Goal: Transaction & Acquisition: Obtain resource

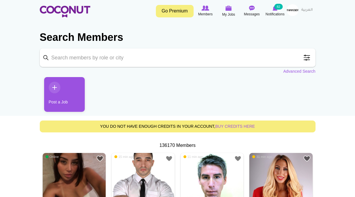
click at [305, 56] on span at bounding box center [307, 58] width 12 height 12
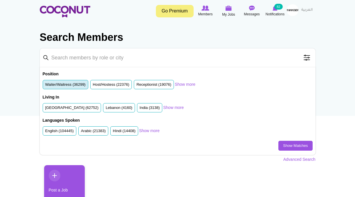
click at [72, 84] on label "Waiter/Waitress (36299)" at bounding box center [65, 85] width 40 height 6
click at [45, 86] on input "Waiter/Waitress (36299)" at bounding box center [45, 86] width 0 height 0
click at [287, 146] on link "Show Matches" at bounding box center [295, 146] width 34 height 10
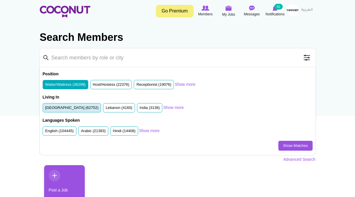
click at [88, 107] on label "United Arab Emirates (62752)" at bounding box center [71, 108] width 53 height 6
click at [45, 109] on input "United Arab Emirates (62752)" at bounding box center [45, 109] width 0 height 0
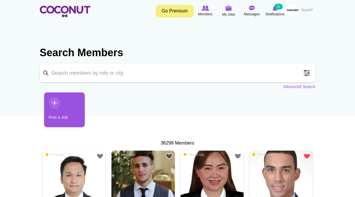
click at [308, 72] on span at bounding box center [307, 73] width 12 height 12
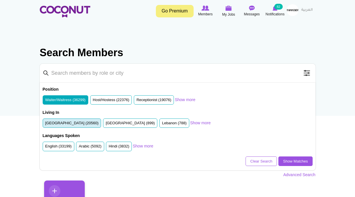
click at [70, 122] on label "United Arab Emirates (20560)" at bounding box center [71, 124] width 53 height 6
click at [45, 124] on input "United Arab Emirates (20560)" at bounding box center [45, 124] width 0 height 0
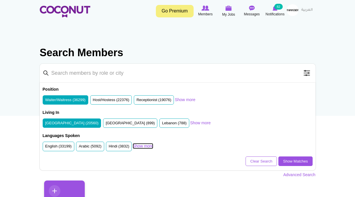
click at [145, 146] on link "Show more" at bounding box center [143, 146] width 21 height 6
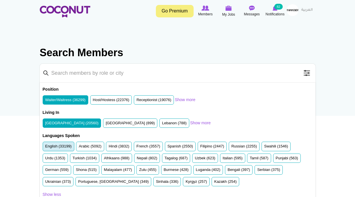
click at [51, 145] on label "English (33199)" at bounding box center [58, 147] width 26 height 6
click at [45, 148] on input "English (33199)" at bounding box center [45, 148] width 0 height 0
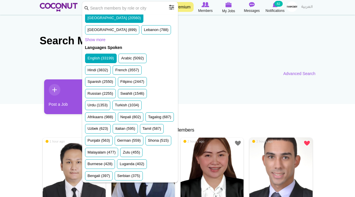
scroll to position [56, 0]
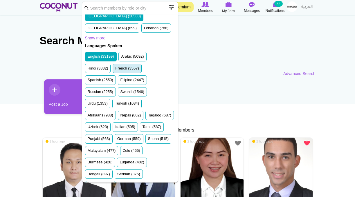
click at [127, 69] on label "French (3557)" at bounding box center [127, 69] width 24 height 6
click at [115, 70] on input "French (3557)" at bounding box center [115, 70] width 0 height 0
click at [106, 91] on label "Russian (2255)" at bounding box center [101, 92] width 26 height 6
click at [88, 93] on input "Russian (2255)" at bounding box center [88, 93] width 0 height 0
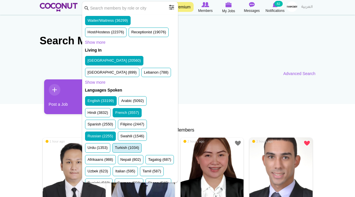
scroll to position [0, 0]
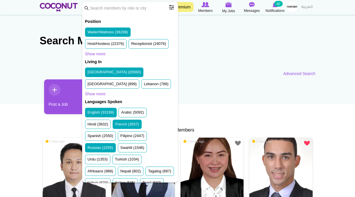
click at [66, 58] on section "Search Members Keyword Search Position Waiter/Waitress (36299) Host/Hostess (22…" at bounding box center [178, 52] width 276 height 48
click at [236, 70] on section "Search Members Keyword Search Position Waiter/Waitress (36299) Host/Hostess (22…" at bounding box center [178, 52] width 276 height 48
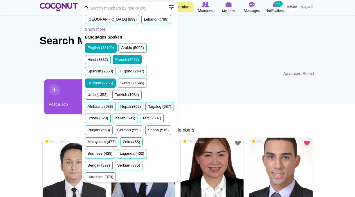
scroll to position [100, 0]
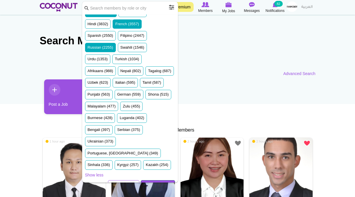
click at [158, 180] on link "Show Matches" at bounding box center [158, 185] width 34 height 10
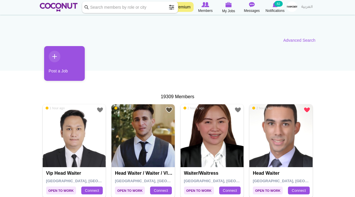
scroll to position [86, 0]
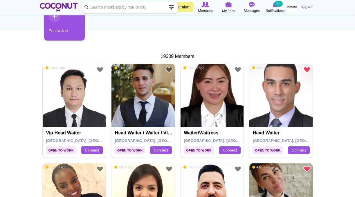
click at [141, 97] on img at bounding box center [142, 95] width 63 height 63
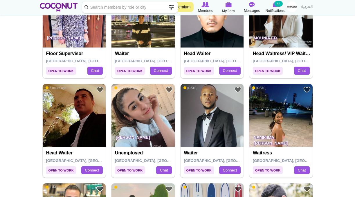
scroll to position [763, 0]
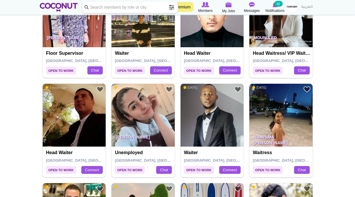
click at [131, 119] on img at bounding box center [142, 115] width 63 height 63
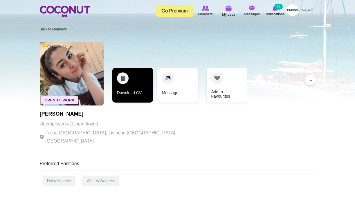
click at [128, 86] on link "Download CV" at bounding box center [132, 85] width 41 height 35
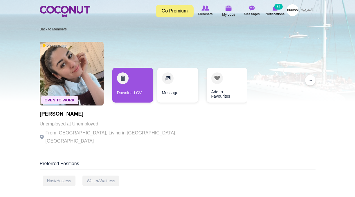
scroll to position [2, 0]
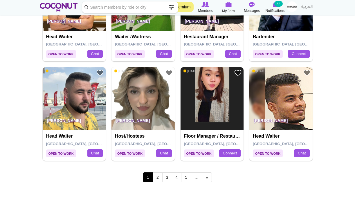
scroll to position [980, 0]
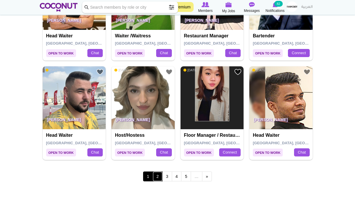
click at [157, 175] on link "2" at bounding box center [158, 177] width 10 height 10
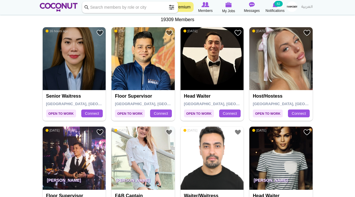
scroll to position [125, 0]
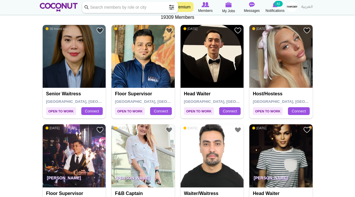
click at [280, 50] on img at bounding box center [280, 56] width 63 height 63
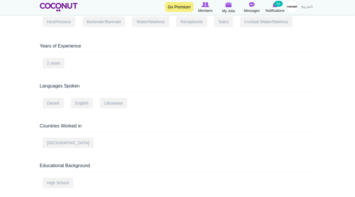
scroll to position [174, 0]
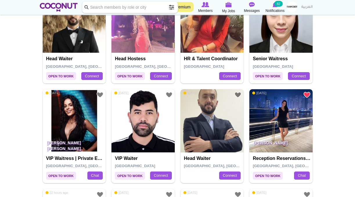
scroll to position [361, 0]
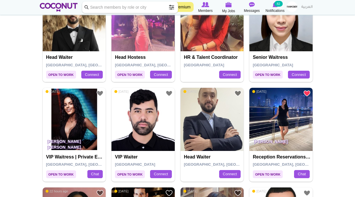
click at [271, 127] on img at bounding box center [280, 119] width 63 height 63
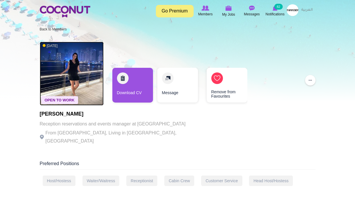
click at [72, 72] on img at bounding box center [72, 74] width 64 height 64
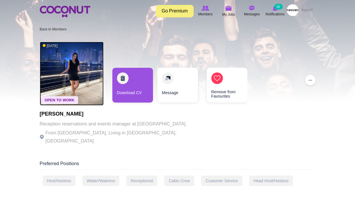
click at [72, 73] on img at bounding box center [72, 74] width 64 height 64
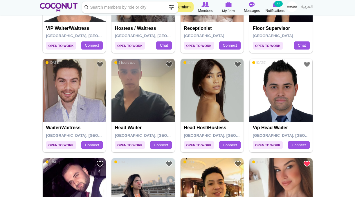
scroll to position [790, 0]
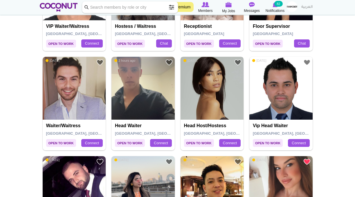
click at [185, 80] on img at bounding box center [211, 88] width 63 height 63
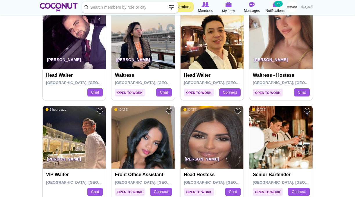
scroll to position [976, 0]
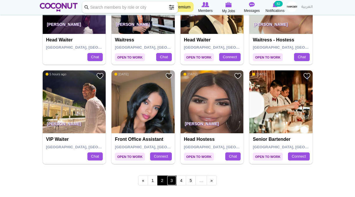
click at [171, 178] on link "3" at bounding box center [172, 181] width 10 height 10
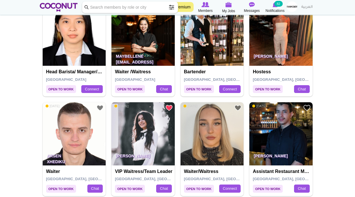
scroll to position [148, 0]
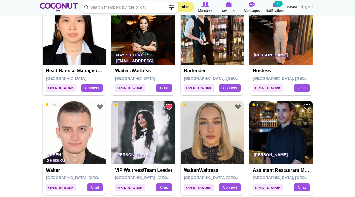
click at [208, 136] on img at bounding box center [211, 132] width 63 height 63
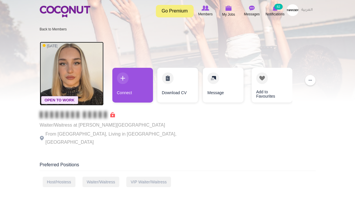
click at [78, 65] on img at bounding box center [72, 74] width 64 height 64
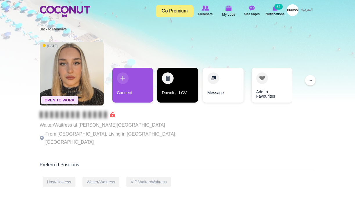
click at [168, 78] on link "Download CV" at bounding box center [177, 85] width 41 height 35
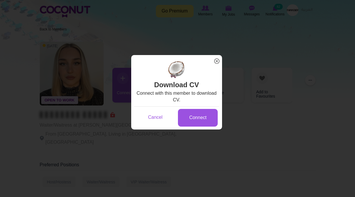
click at [217, 60] on span "x" at bounding box center [217, 61] width 8 height 8
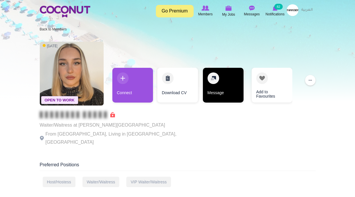
click at [221, 89] on link "Message" at bounding box center [223, 85] width 41 height 35
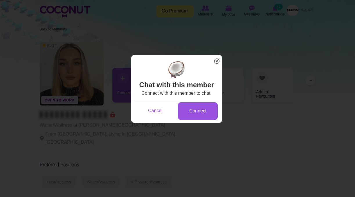
click at [217, 62] on span "x" at bounding box center [217, 61] width 8 height 8
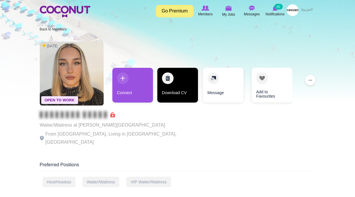
click at [169, 77] on link "Download CV" at bounding box center [177, 85] width 41 height 35
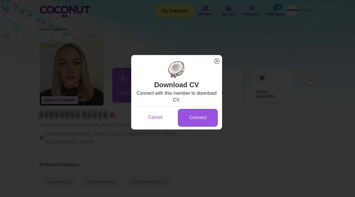
click at [200, 120] on link "Connect" at bounding box center [198, 118] width 40 height 18
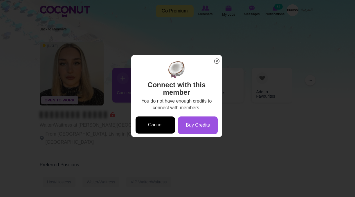
click at [162, 126] on link "Cancel" at bounding box center [155, 125] width 40 height 17
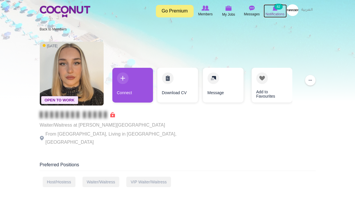
click at [274, 8] on img at bounding box center [274, 8] width 5 height 5
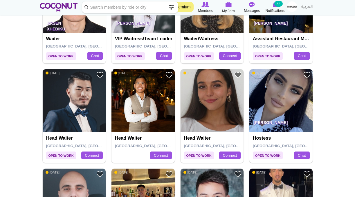
scroll to position [280, 0]
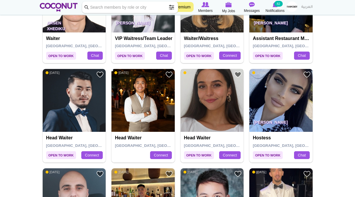
click at [214, 93] on img at bounding box center [211, 100] width 63 height 63
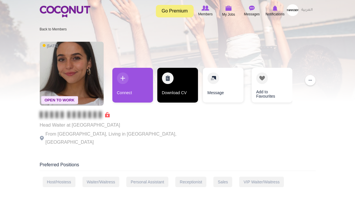
click at [170, 77] on link "Download CV" at bounding box center [177, 85] width 41 height 35
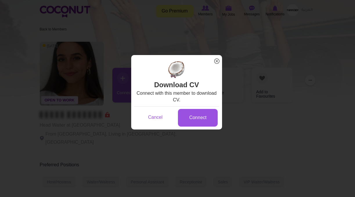
click at [215, 61] on span "x" at bounding box center [217, 61] width 8 height 8
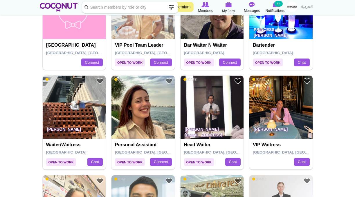
scroll to position [673, 0]
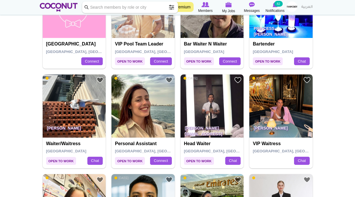
click at [283, 112] on img at bounding box center [280, 106] width 63 height 63
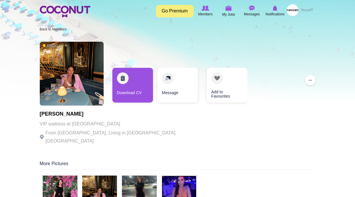
click at [178, 184] on img at bounding box center [179, 193] width 35 height 35
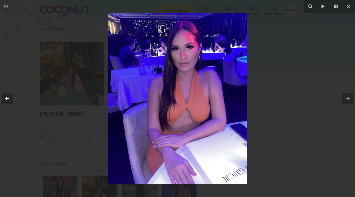
click at [8, 99] on icon at bounding box center [7, 98] width 7 height 7
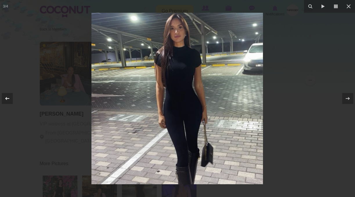
click at [8, 99] on icon at bounding box center [7, 98] width 7 height 7
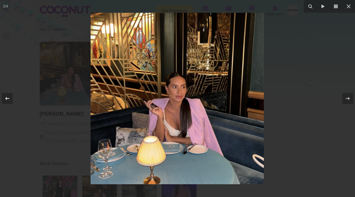
click at [8, 99] on icon at bounding box center [7, 98] width 7 height 7
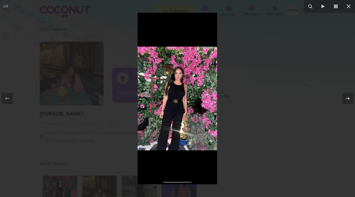
click at [280, 91] on div at bounding box center [177, 98] width 355 height 197
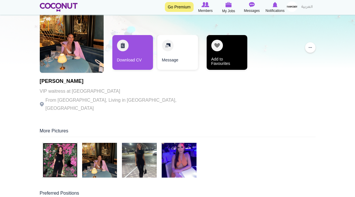
scroll to position [35, 0]
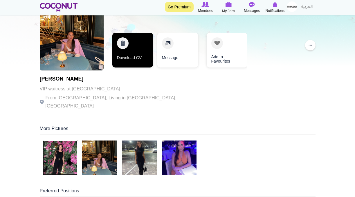
click at [126, 44] on link "Download CV" at bounding box center [132, 50] width 41 height 35
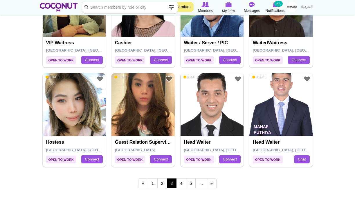
scroll to position [1002, 0]
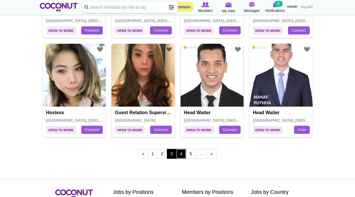
click at [182, 153] on link "4" at bounding box center [181, 154] width 10 height 10
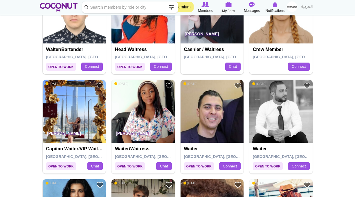
scroll to position [269, 0]
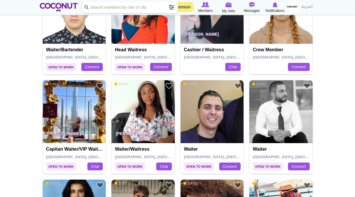
click at [83, 113] on img at bounding box center [74, 111] width 63 height 63
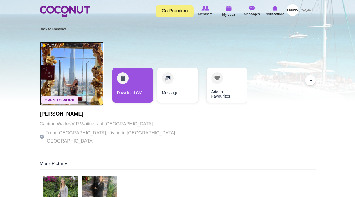
click at [83, 80] on img at bounding box center [72, 74] width 64 height 64
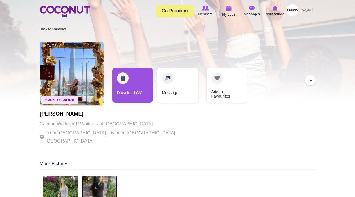
click at [108, 177] on img at bounding box center [99, 193] width 35 height 35
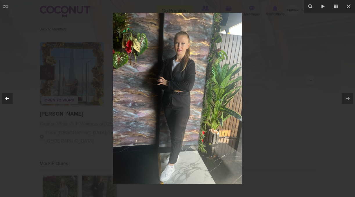
click at [6, 99] on icon at bounding box center [7, 98] width 4 height 3
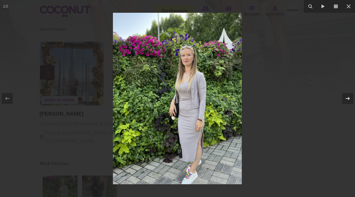
click at [350, 101] on icon at bounding box center [347, 98] width 7 height 7
click at [266, 83] on div at bounding box center [177, 98] width 355 height 197
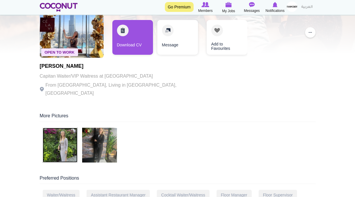
scroll to position [20, 0]
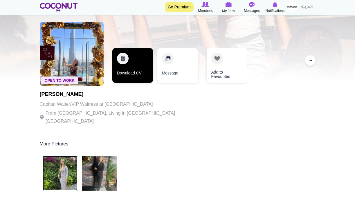
click at [131, 64] on link "Download CV" at bounding box center [132, 65] width 41 height 35
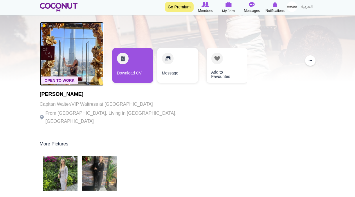
click at [77, 54] on img at bounding box center [72, 54] width 64 height 64
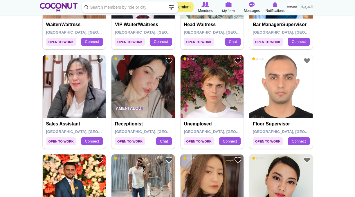
scroll to position [594, 0]
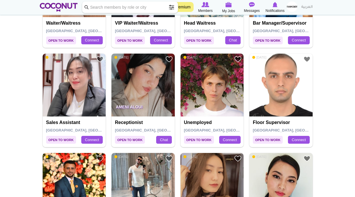
click at [217, 82] on img at bounding box center [211, 85] width 63 height 63
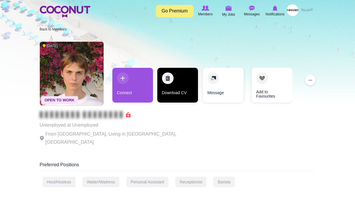
click at [171, 79] on link "Download CV" at bounding box center [177, 85] width 41 height 35
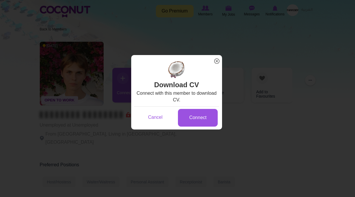
click at [215, 61] on span "x" at bounding box center [217, 61] width 8 height 8
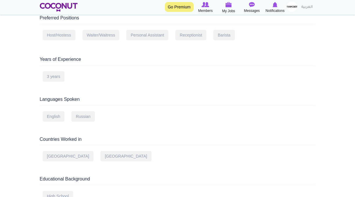
scroll to position [158, 0]
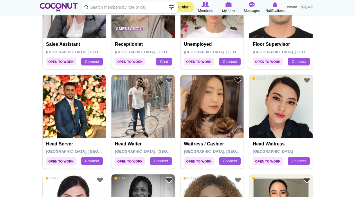
scroll to position [673, 0]
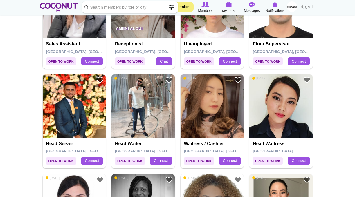
click at [281, 101] on img at bounding box center [280, 106] width 63 height 63
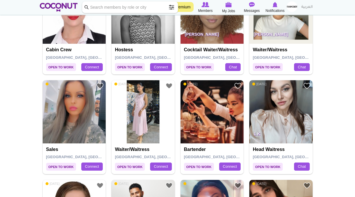
scroll to position [866, 0]
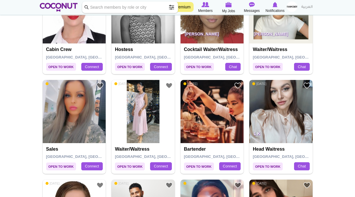
click at [285, 102] on img at bounding box center [280, 111] width 63 height 63
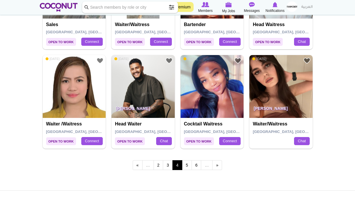
scroll to position [990, 0]
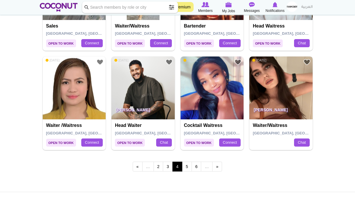
click at [287, 94] on img at bounding box center [280, 88] width 63 height 63
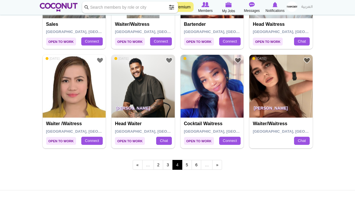
scroll to position [995, 0]
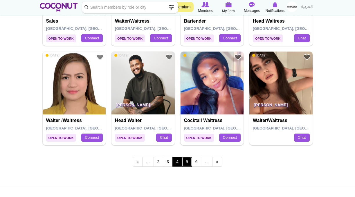
click at [187, 162] on link "5" at bounding box center [187, 162] width 10 height 10
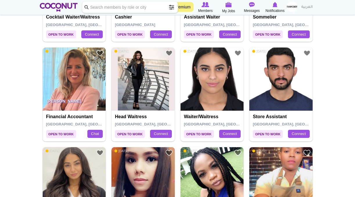
scroll to position [204, 0]
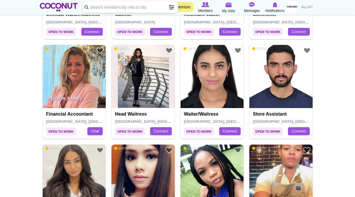
click at [215, 82] on img at bounding box center [211, 76] width 63 height 63
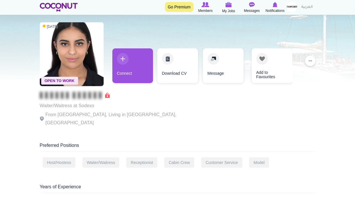
scroll to position [22, 0]
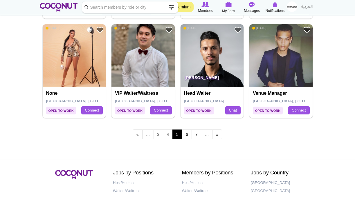
scroll to position [1024, 0]
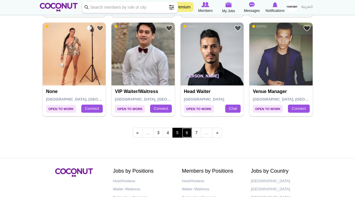
click at [187, 134] on link "6" at bounding box center [187, 133] width 10 height 10
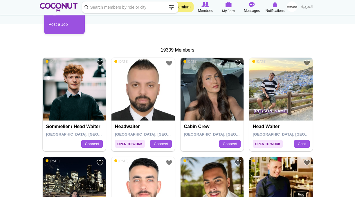
scroll to position [93, 0]
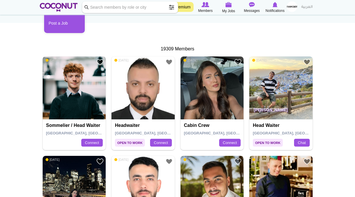
click at [79, 94] on img at bounding box center [74, 88] width 63 height 63
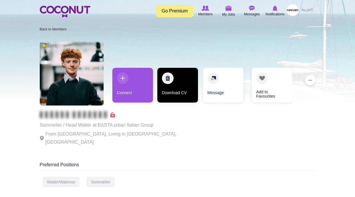
click at [164, 84] on link "Download CV" at bounding box center [177, 85] width 41 height 35
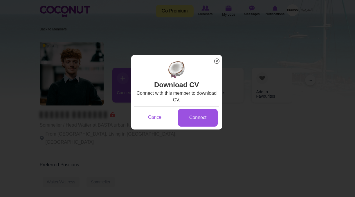
click at [218, 61] on span "x" at bounding box center [217, 61] width 8 height 8
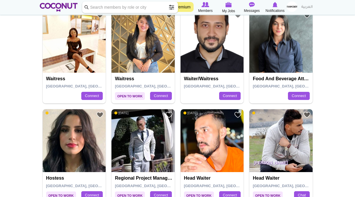
scroll to position [440, 0]
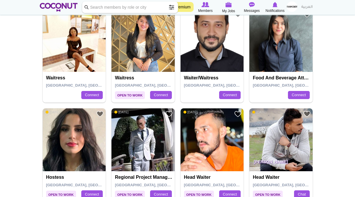
click at [269, 42] on img at bounding box center [280, 40] width 63 height 63
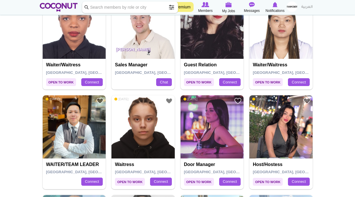
scroll to position [652, 0]
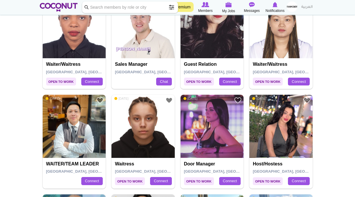
click at [276, 129] on img at bounding box center [280, 126] width 63 height 63
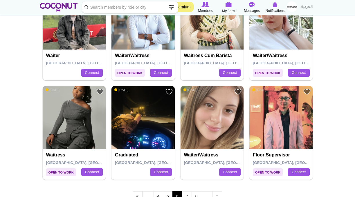
scroll to position [960, 0]
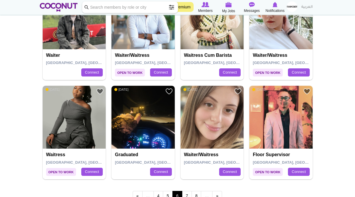
click at [218, 115] on img at bounding box center [211, 117] width 63 height 63
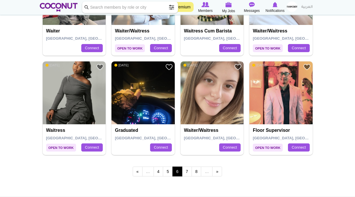
scroll to position [986, 0]
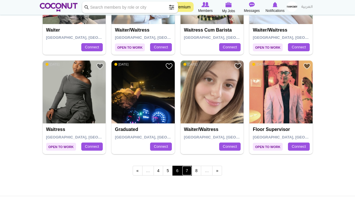
click at [189, 169] on link "7" at bounding box center [187, 171] width 10 height 10
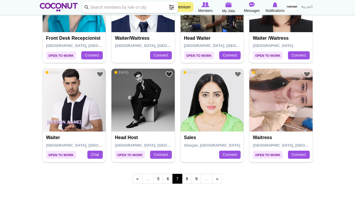
scroll to position [980, 0]
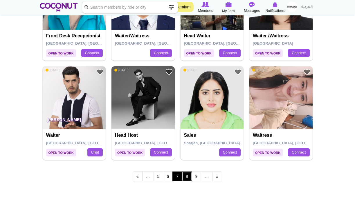
click at [185, 176] on link "8" at bounding box center [187, 177] width 10 height 10
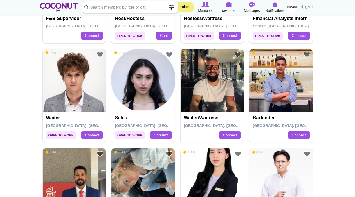
scroll to position [304, 0]
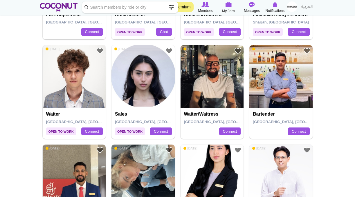
click at [79, 83] on img at bounding box center [74, 76] width 63 height 63
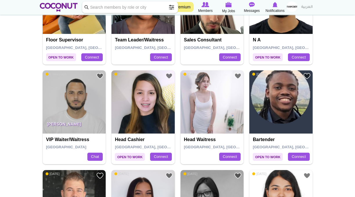
scroll to position [678, 0]
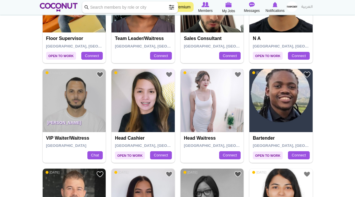
click at [208, 104] on img at bounding box center [211, 100] width 63 height 63
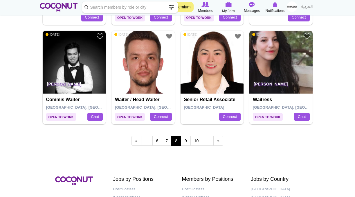
scroll to position [1016, 0]
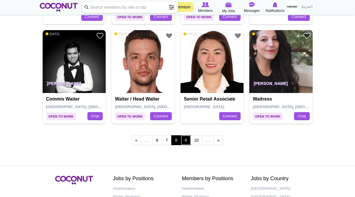
click at [185, 140] on link "9" at bounding box center [186, 140] width 10 height 10
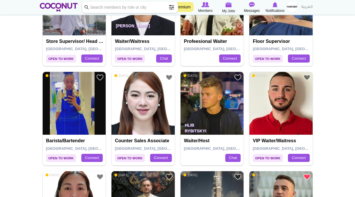
scroll to position [478, 0]
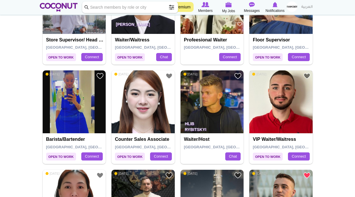
click at [285, 96] on img at bounding box center [280, 101] width 63 height 63
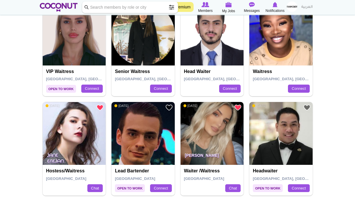
scroll to position [747, 0]
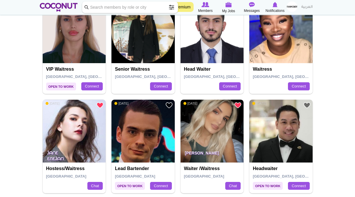
click at [229, 134] on img at bounding box center [211, 131] width 63 height 63
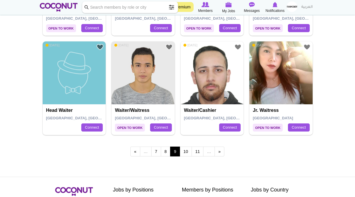
scroll to position [1009, 0]
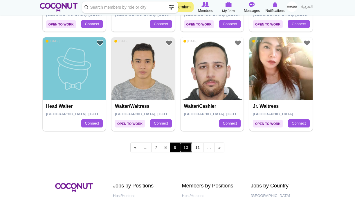
click at [185, 146] on link "10" at bounding box center [186, 148] width 12 height 10
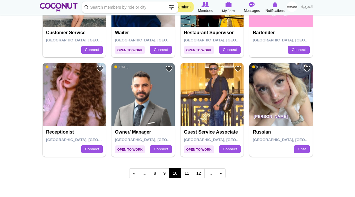
scroll to position [983, 0]
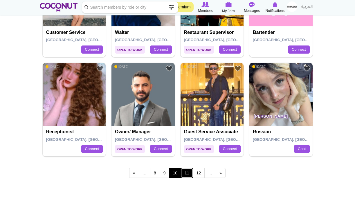
click at [190, 173] on link "11" at bounding box center [187, 173] width 12 height 10
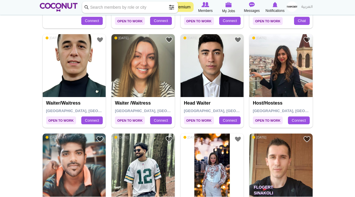
scroll to position [813, 0]
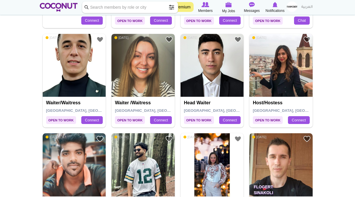
click at [149, 69] on img at bounding box center [142, 65] width 63 height 63
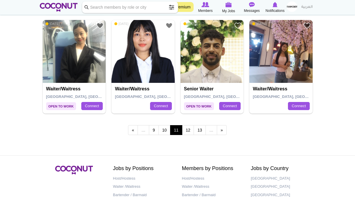
scroll to position [1027, 0]
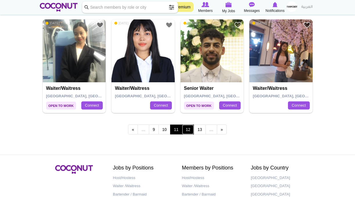
click at [187, 129] on link "12" at bounding box center [188, 130] width 12 height 10
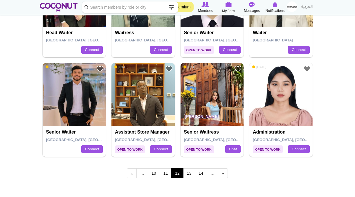
scroll to position [984, 0]
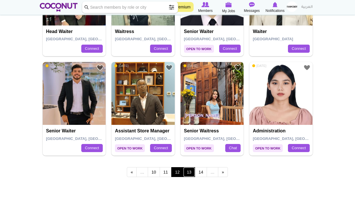
click at [188, 169] on link "13" at bounding box center [189, 172] width 12 height 10
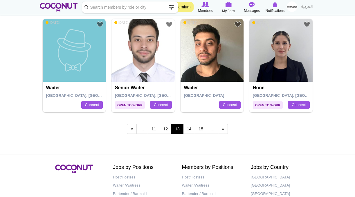
scroll to position [1030, 0]
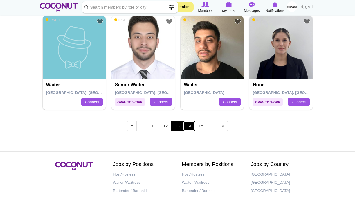
click at [188, 124] on link "14" at bounding box center [189, 126] width 12 height 10
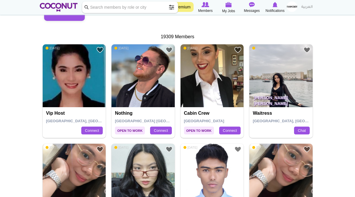
scroll to position [105, 0]
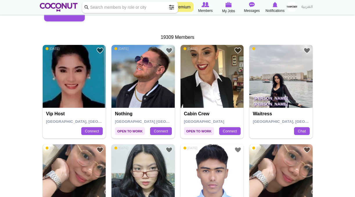
click at [277, 76] on img at bounding box center [280, 76] width 63 height 63
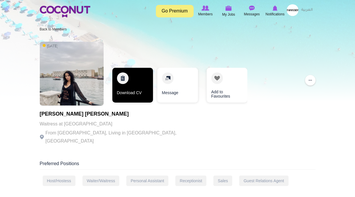
click at [129, 82] on link "Download CV" at bounding box center [132, 85] width 41 height 35
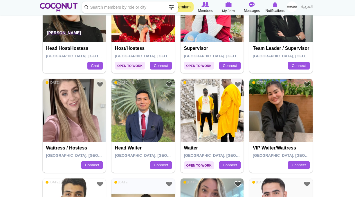
scroll to position [373, 0]
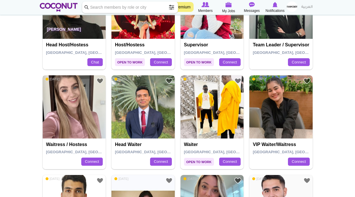
click at [76, 96] on img at bounding box center [74, 106] width 63 height 63
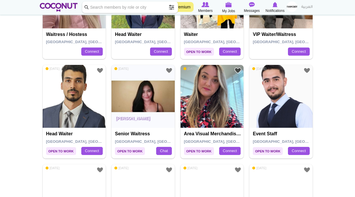
scroll to position [484, 0]
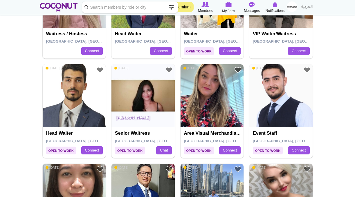
click at [127, 99] on img at bounding box center [142, 95] width 63 height 63
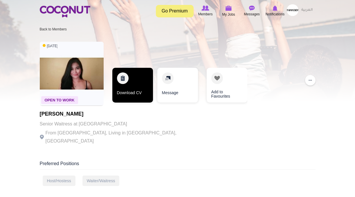
click at [119, 83] on link "Download CV" at bounding box center [132, 85] width 41 height 35
click at [122, 82] on link "Download CV" at bounding box center [132, 85] width 41 height 35
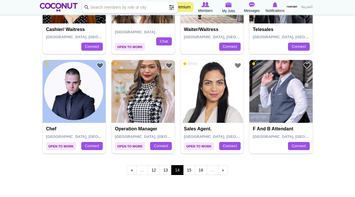
scroll to position [1005, 0]
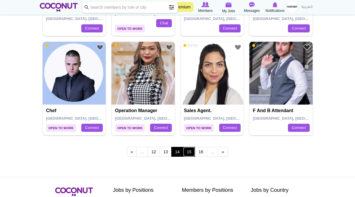
click at [189, 152] on link "15" at bounding box center [189, 152] width 12 height 10
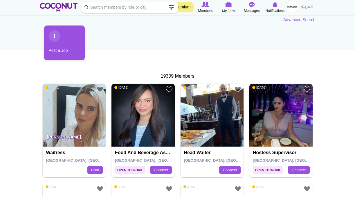
scroll to position [71, 0]
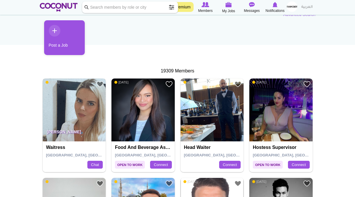
click at [80, 105] on img at bounding box center [74, 110] width 63 height 63
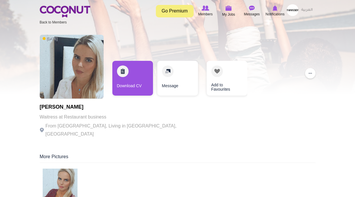
scroll to position [16, 0]
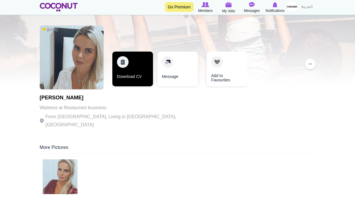
click at [129, 65] on link "Download CV" at bounding box center [132, 69] width 41 height 35
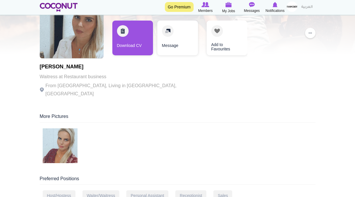
scroll to position [51, 0]
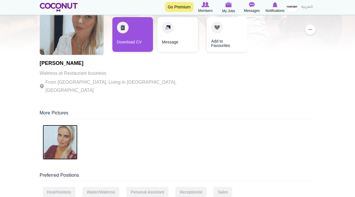
click at [56, 139] on img at bounding box center [60, 142] width 35 height 35
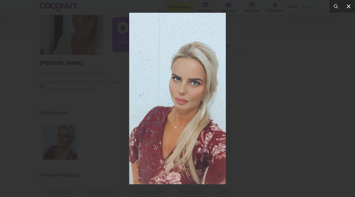
click at [348, 8] on icon at bounding box center [348, 6] width 7 height 7
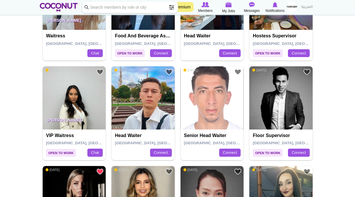
scroll to position [183, 0]
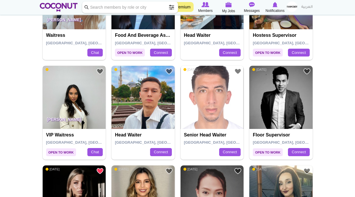
click at [69, 105] on img at bounding box center [74, 97] width 63 height 63
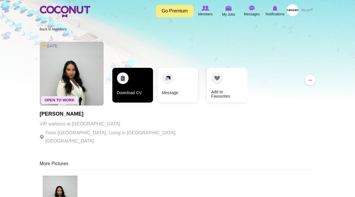
click at [127, 77] on link "Download CV" at bounding box center [132, 85] width 41 height 35
click at [124, 84] on link "Download CV" at bounding box center [132, 85] width 41 height 35
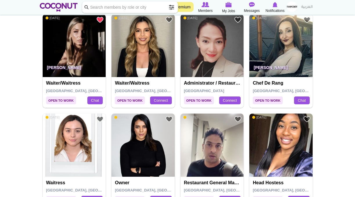
scroll to position [337, 0]
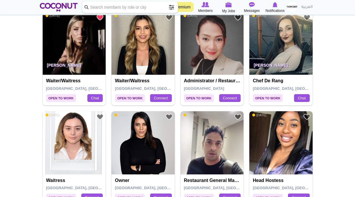
click at [67, 51] on img at bounding box center [74, 43] width 63 height 63
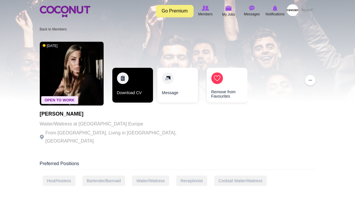
click at [120, 83] on link "Download CV" at bounding box center [132, 85] width 41 height 35
click at [125, 81] on link "Download CV" at bounding box center [132, 85] width 41 height 35
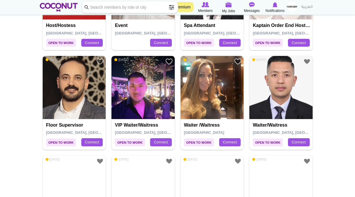
scroll to position [931, 0]
